Goal: Task Accomplishment & Management: Manage account settings

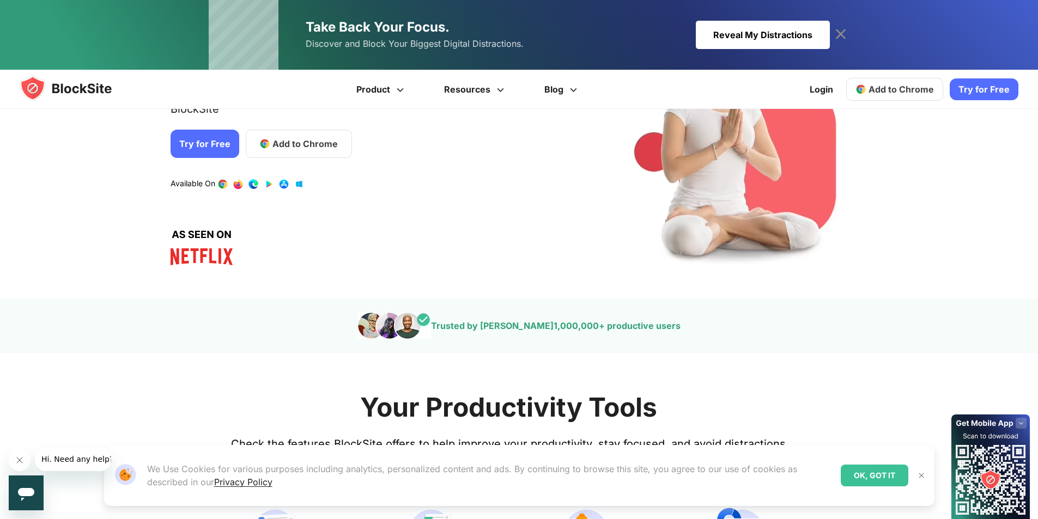
scroll to position [436, 0]
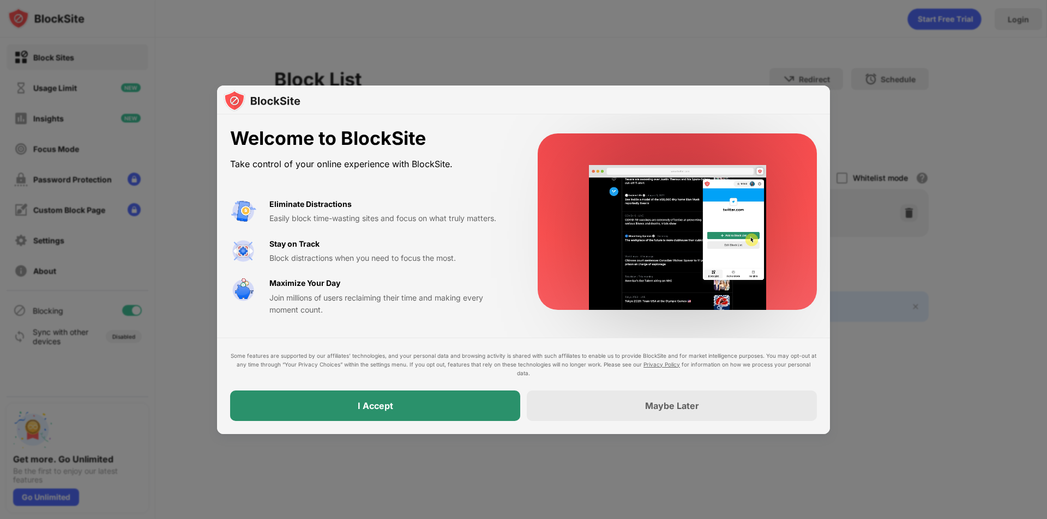
click at [360, 408] on div "I Accept" at bounding box center [375, 406] width 35 height 11
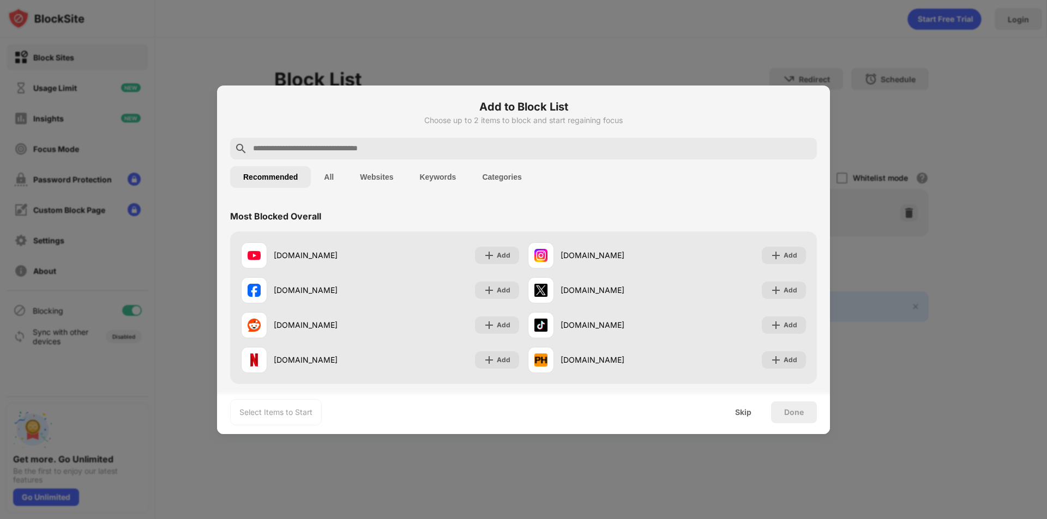
click at [337, 149] on input "text" at bounding box center [532, 148] width 560 height 13
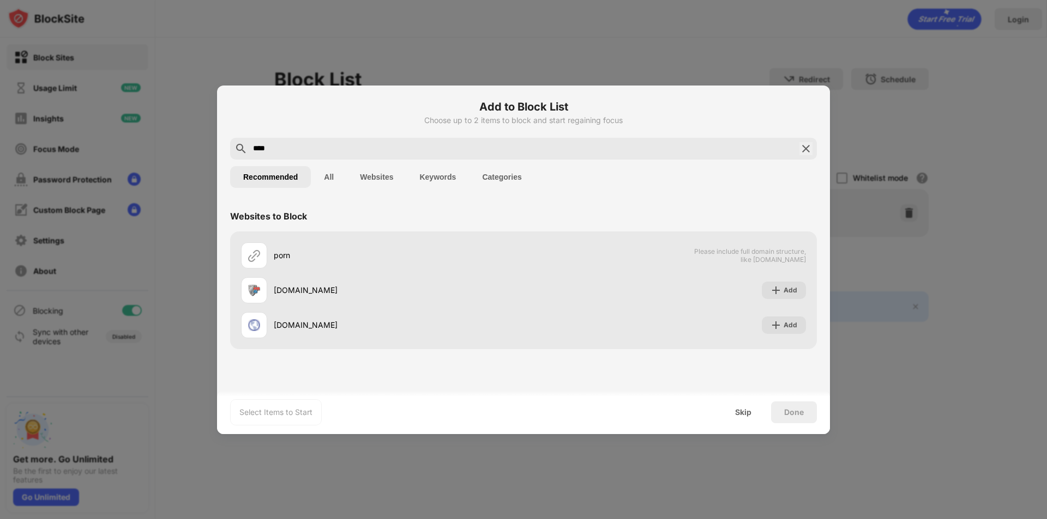
type input "****"
click at [326, 178] on button "All" at bounding box center [329, 177] width 36 height 22
drag, startPoint x: 281, startPoint y: 149, endPoint x: 243, endPoint y: 150, distance: 37.6
click at [243, 150] on div "****" at bounding box center [523, 149] width 587 height 22
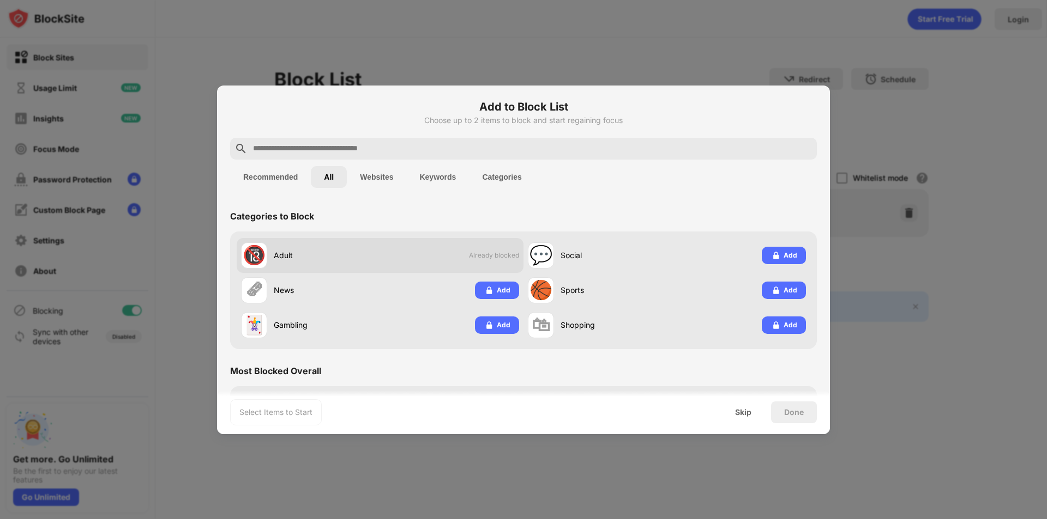
click at [301, 252] on div "Adult" at bounding box center [327, 255] width 106 height 11
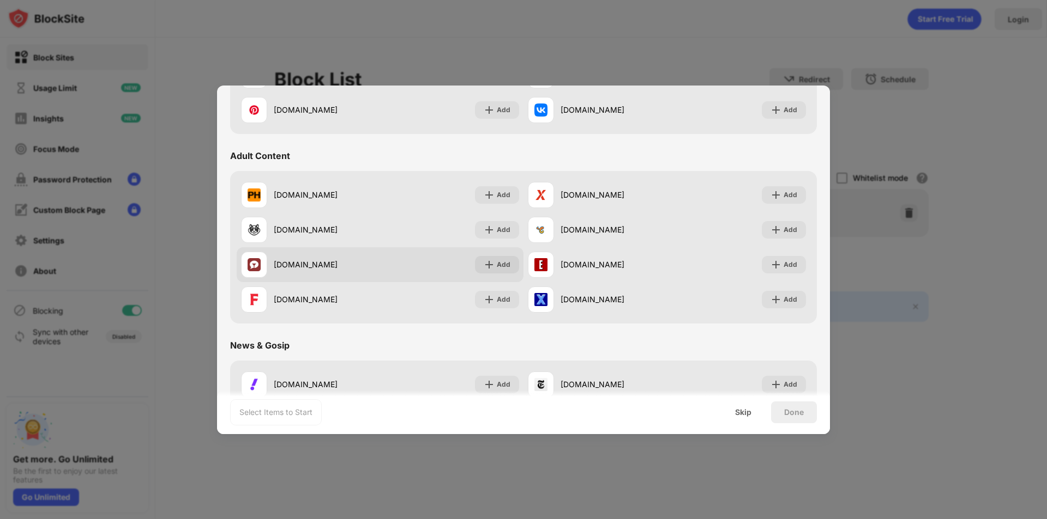
scroll to position [600, 0]
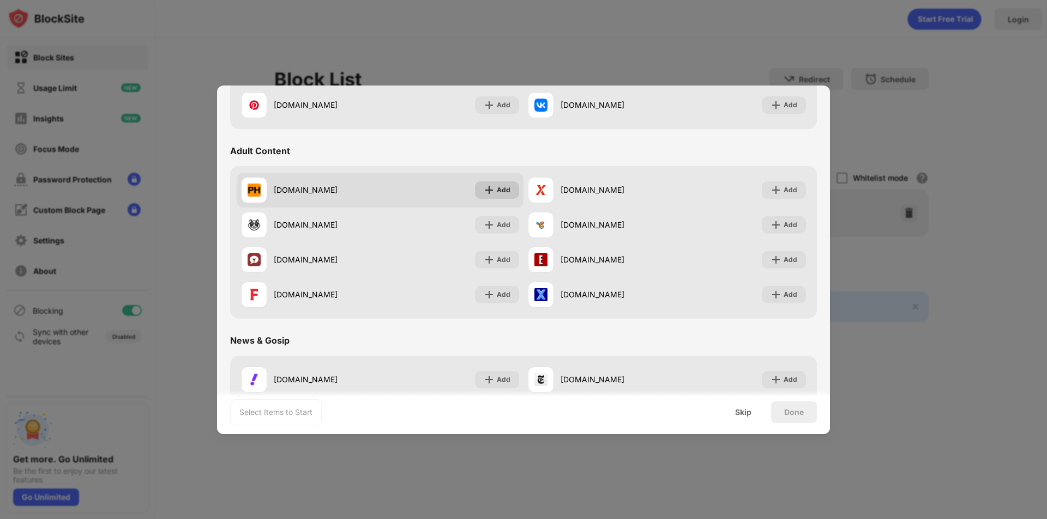
click at [487, 190] on img at bounding box center [488, 190] width 11 height 11
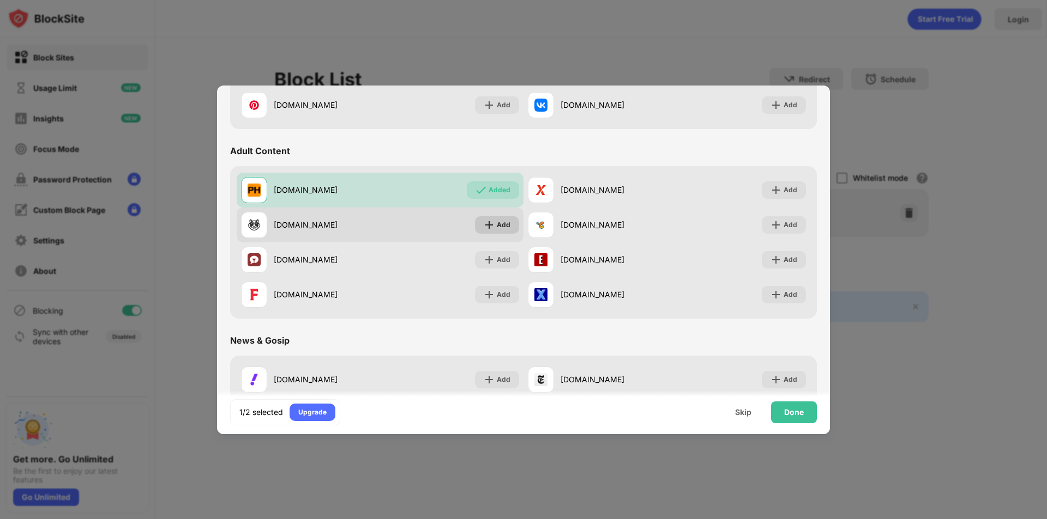
click at [487, 221] on img at bounding box center [488, 225] width 11 height 11
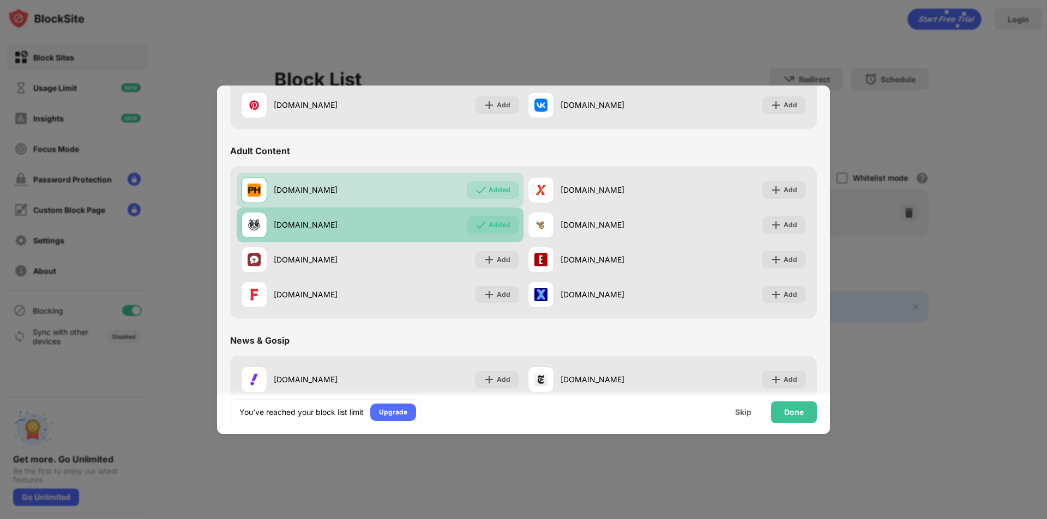
click at [483, 223] on div "Added" at bounding box center [493, 224] width 52 height 17
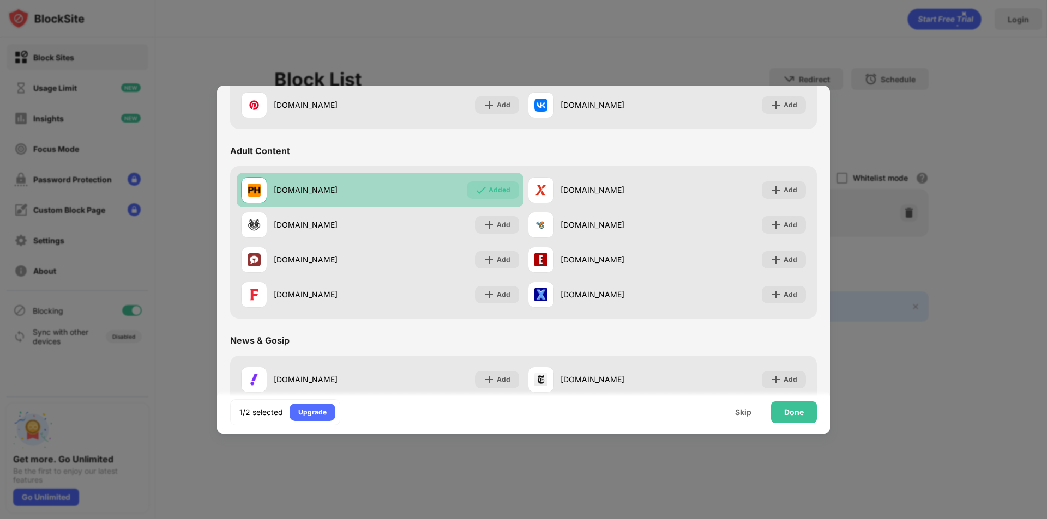
click at [488, 195] on div "Added" at bounding box center [499, 190] width 22 height 11
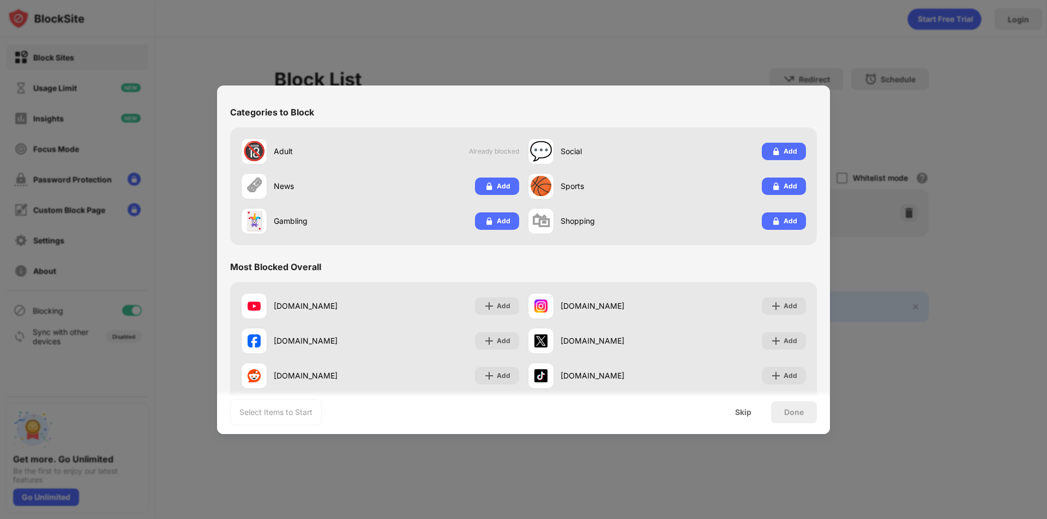
scroll to position [0, 0]
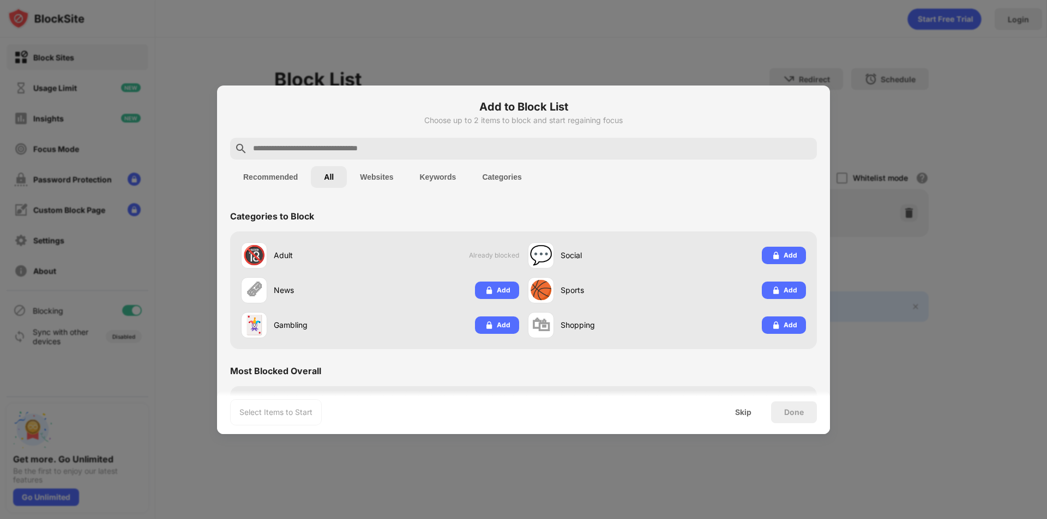
click at [610, 37] on div at bounding box center [523, 259] width 1047 height 519
click at [342, 148] on input "text" at bounding box center [532, 148] width 560 height 13
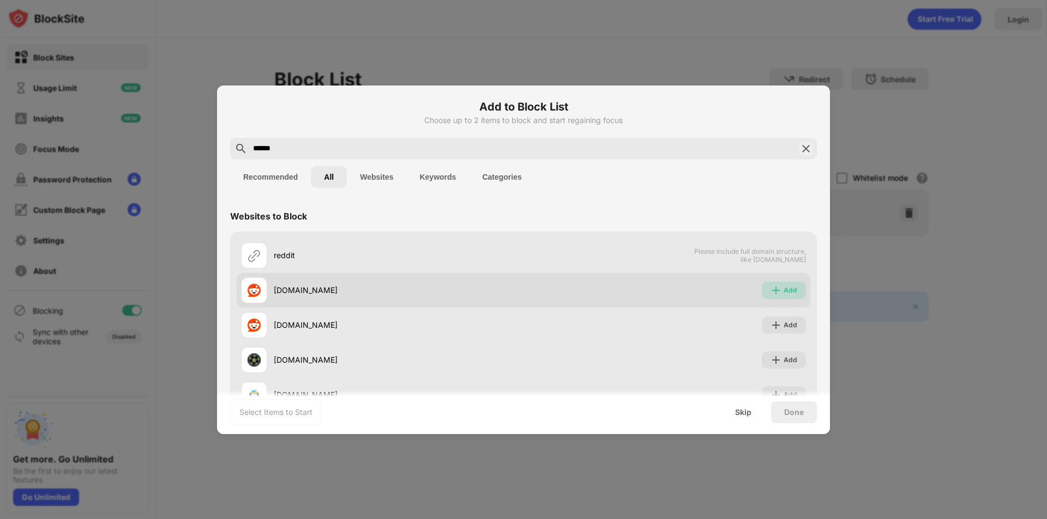
click at [770, 291] on img at bounding box center [775, 290] width 11 height 11
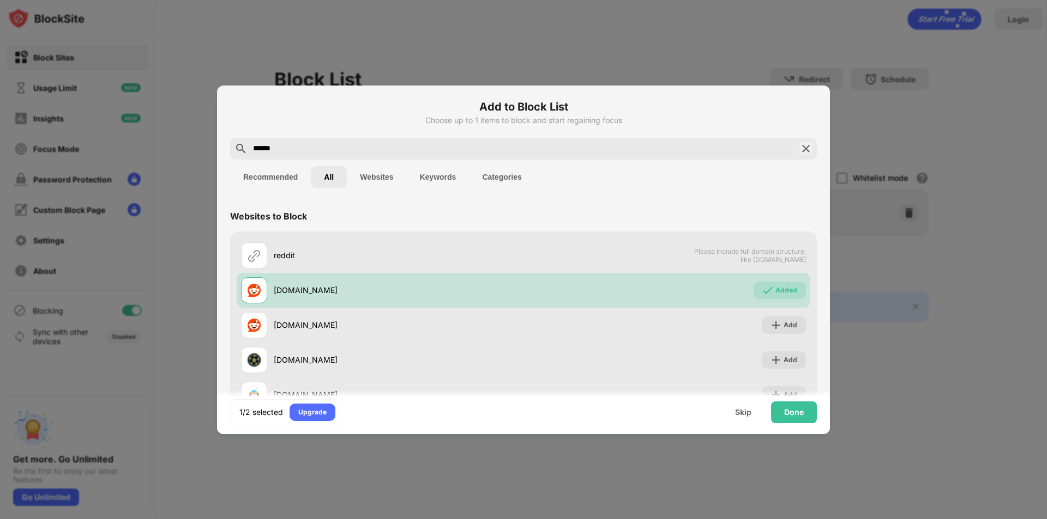
drag, startPoint x: 285, startPoint y: 150, endPoint x: 239, endPoint y: 150, distance: 45.8
click at [239, 150] on div "******" at bounding box center [523, 149] width 587 height 22
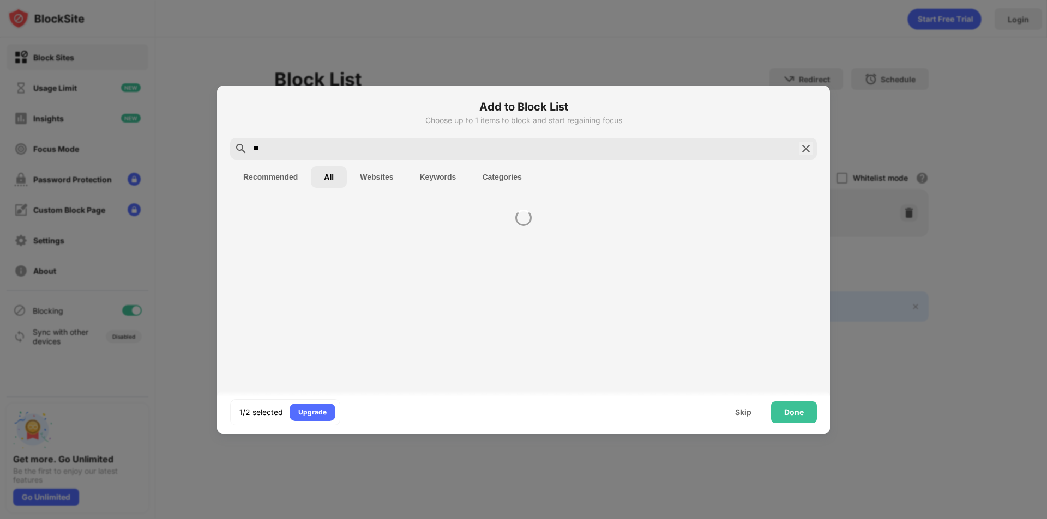
type input "*"
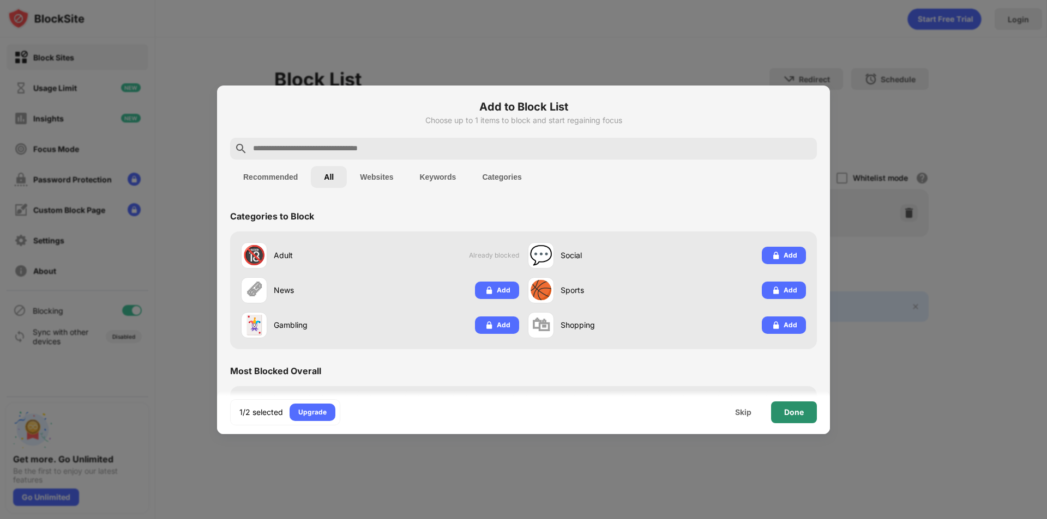
click at [797, 415] on div "Done" at bounding box center [794, 412] width 20 height 9
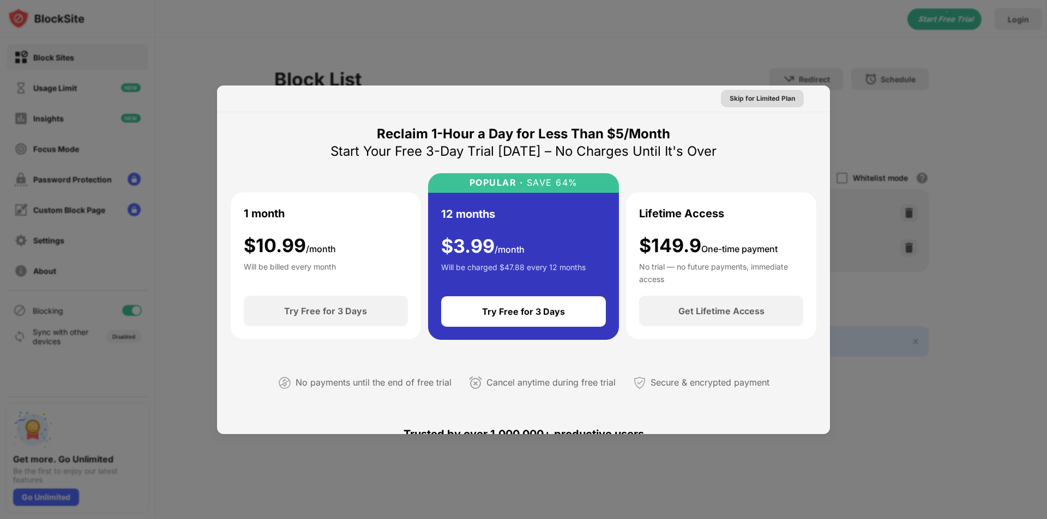
click at [753, 98] on div "Skip for Limited Plan" at bounding box center [761, 98] width 65 height 11
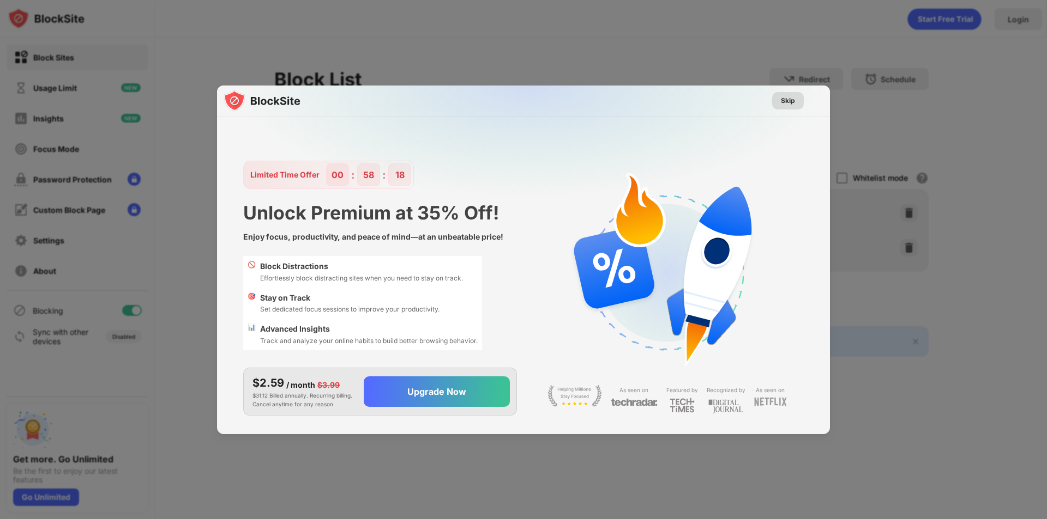
click at [789, 101] on div "Skip" at bounding box center [788, 100] width 14 height 11
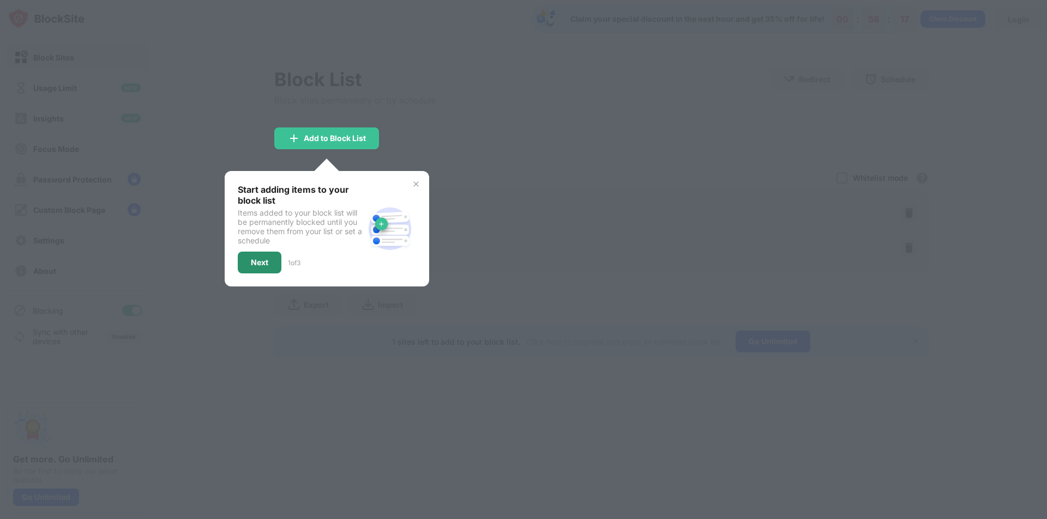
click at [257, 264] on div "Next" at bounding box center [259, 262] width 17 height 9
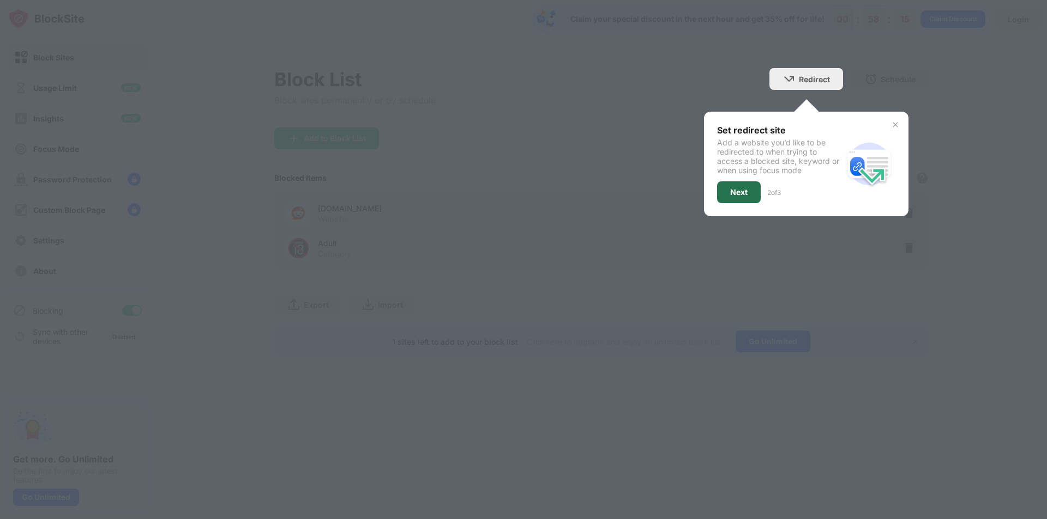
click at [747, 186] on div "Next" at bounding box center [739, 193] width 44 height 22
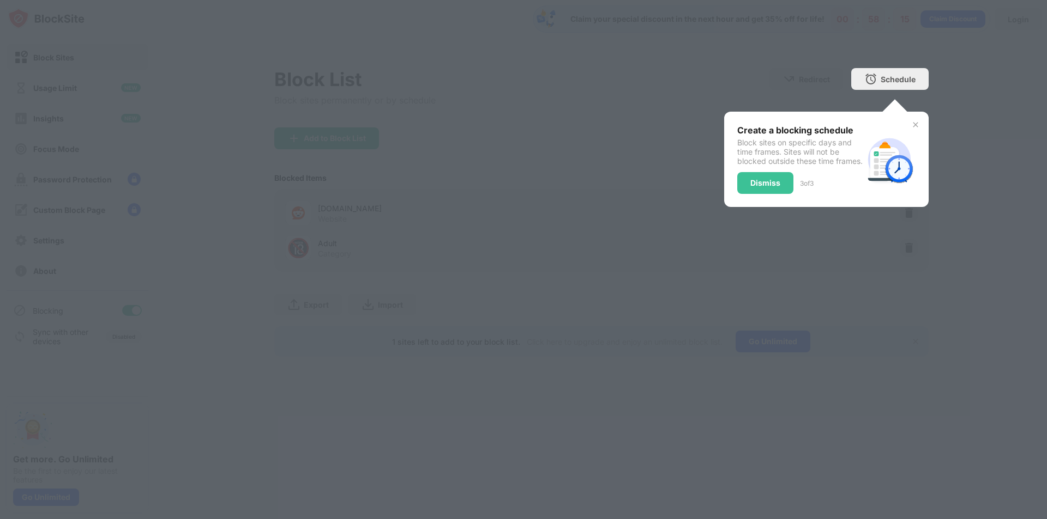
click at [752, 188] on div "Dismiss" at bounding box center [765, 183] width 30 height 9
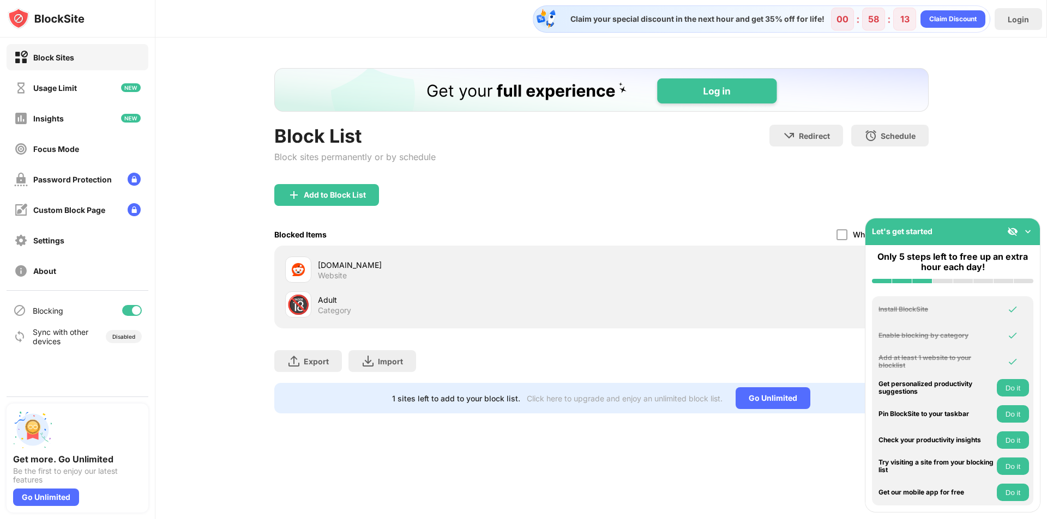
click at [1031, 233] on img at bounding box center [1027, 231] width 11 height 11
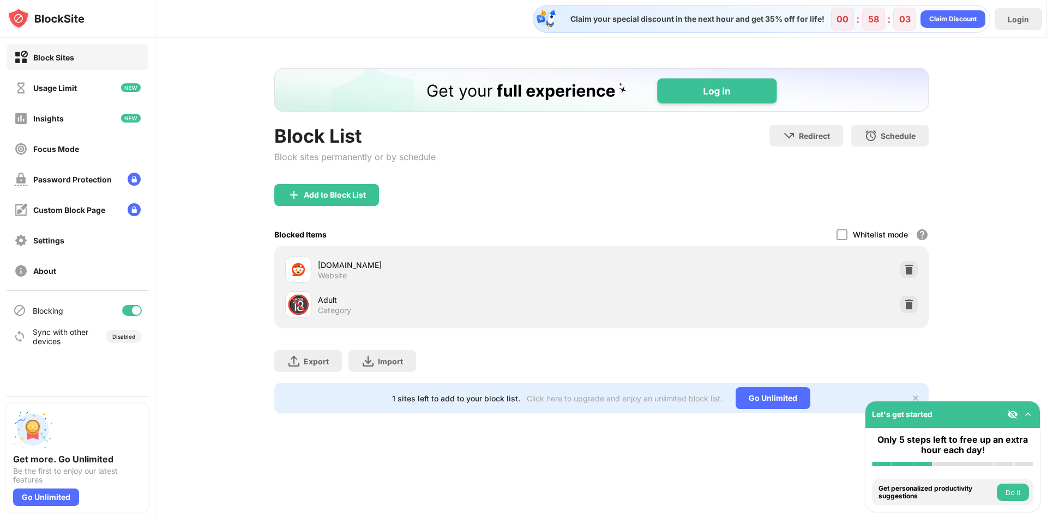
click at [1030, 414] on img at bounding box center [1027, 414] width 11 height 11
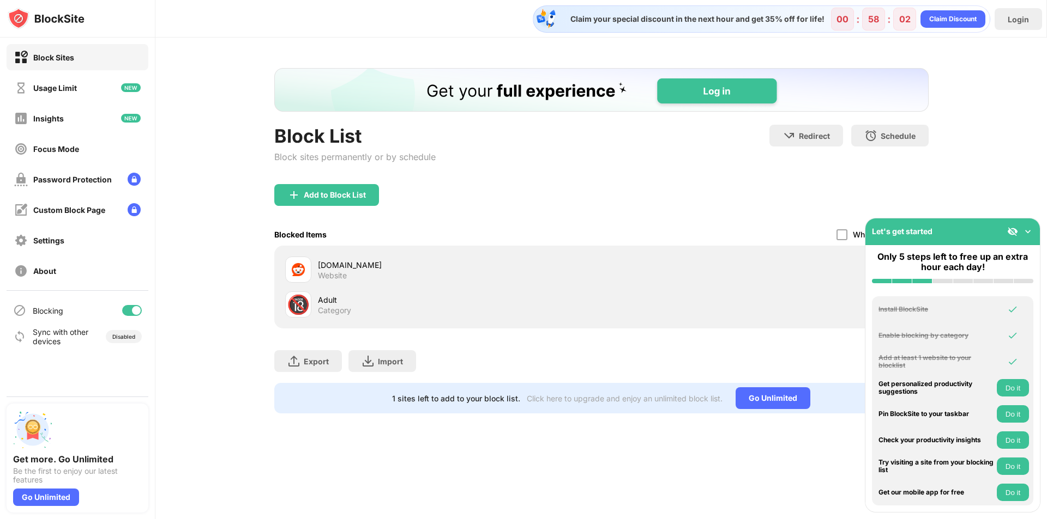
click at [1028, 230] on img at bounding box center [1027, 231] width 11 height 11
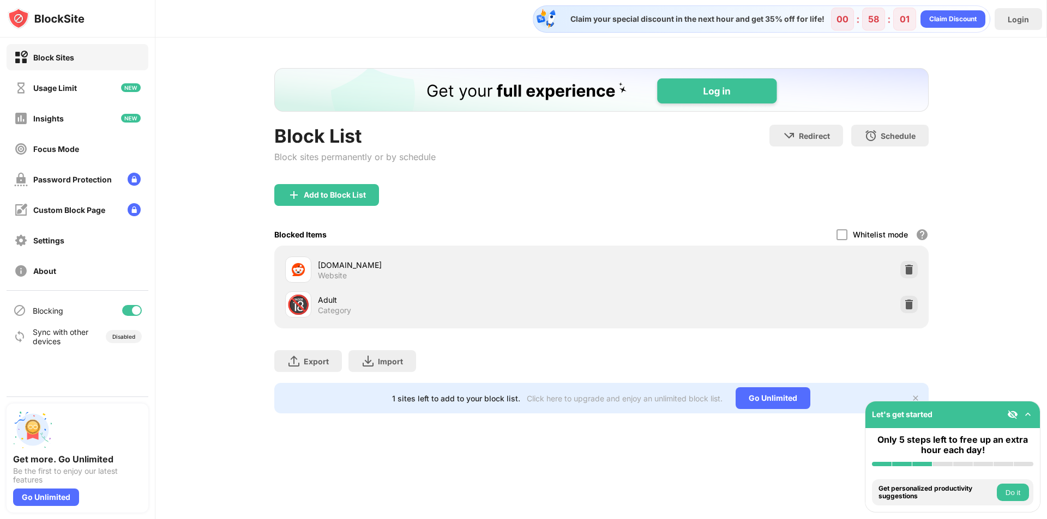
click at [1027, 411] on img at bounding box center [1027, 414] width 11 height 11
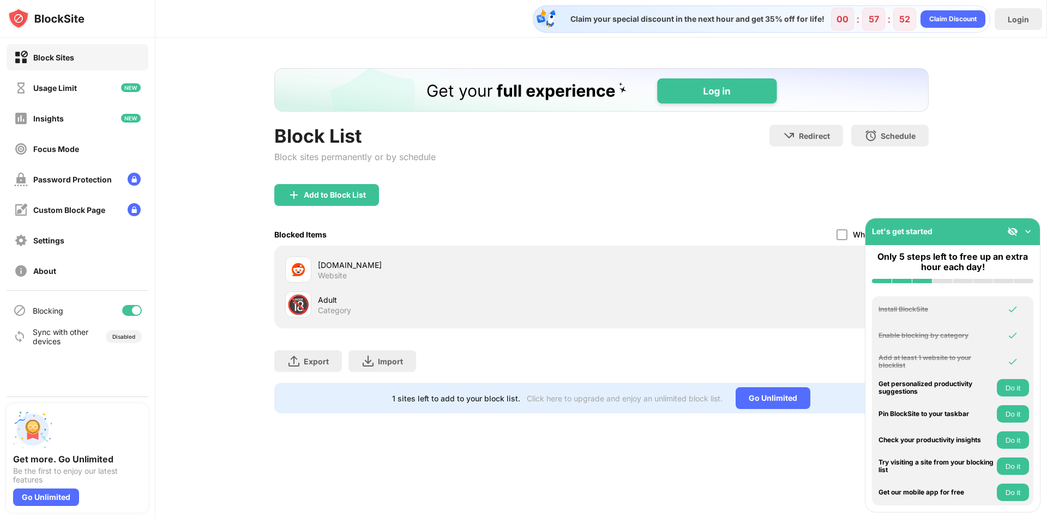
click at [1027, 229] on img at bounding box center [1027, 231] width 11 height 11
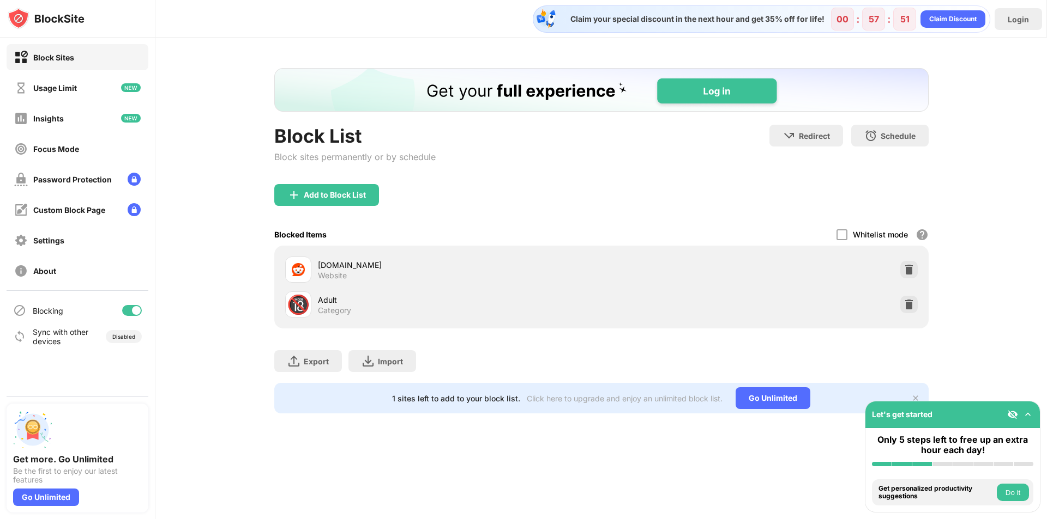
click at [332, 262] on div "reddit.com" at bounding box center [459, 264] width 283 height 11
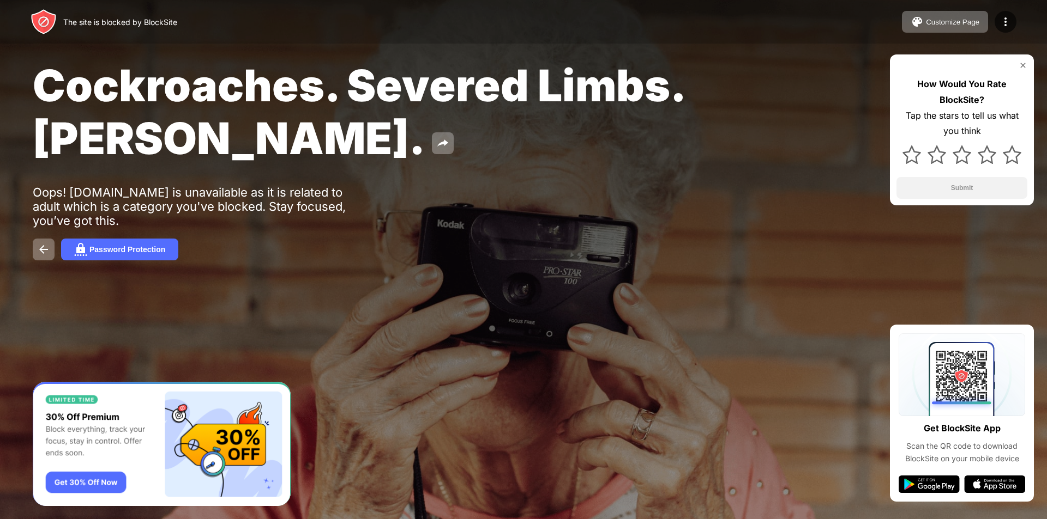
click at [1025, 63] on img at bounding box center [1022, 65] width 9 height 9
